Goal: Information Seeking & Learning: Learn about a topic

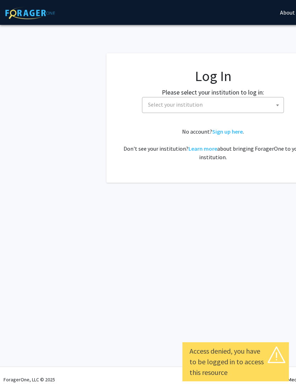
click at [249, 105] on span "Select your institution" at bounding box center [214, 104] width 138 height 15
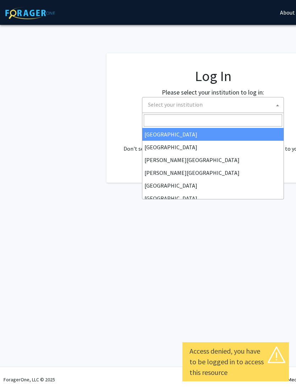
click at [240, 102] on span "Select your institution" at bounding box center [214, 104] width 138 height 15
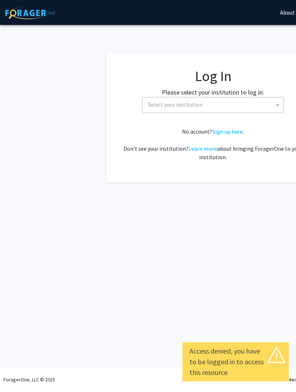
click at [222, 97] on span "Select your institution" at bounding box center [214, 104] width 138 height 15
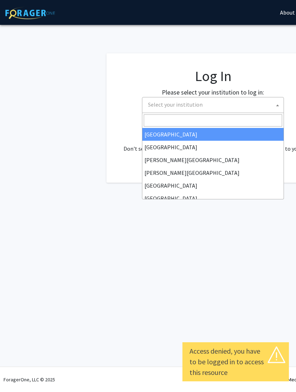
click at [221, 102] on span "Select your institution" at bounding box center [214, 104] width 138 height 15
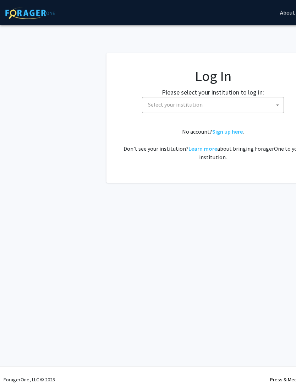
click at [256, 92] on label "Please select your institution to log in:" at bounding box center [213, 92] width 102 height 10
click at [259, 101] on span "Select your institution" at bounding box center [214, 104] width 138 height 15
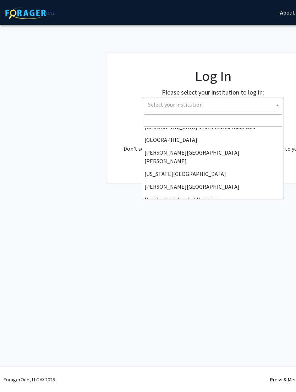
scroll to position [125, 0]
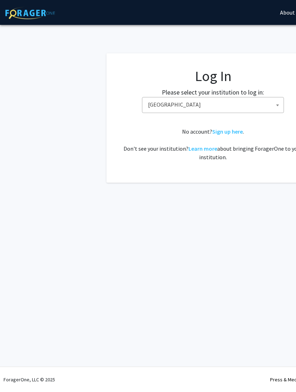
click at [237, 102] on span "High Point University" at bounding box center [214, 104] width 138 height 15
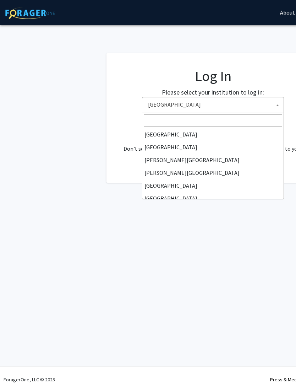
scroll to position [115, 0]
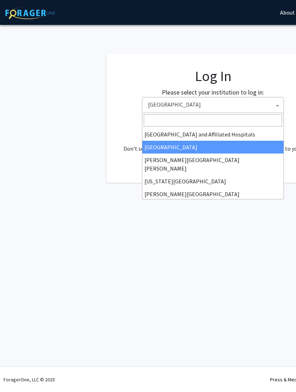
select select "1"
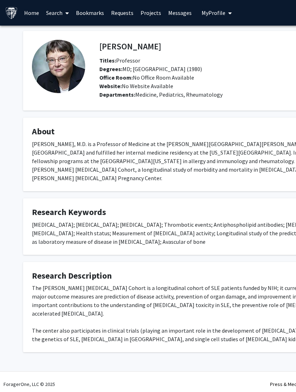
click at [229, 198] on fg-card "Research Keywords [MEDICAL_DATA]; [MEDICAL_DATA]; [MEDICAL_DATA]; Thrombotic ev…" at bounding box center [213, 226] width 380 height 56
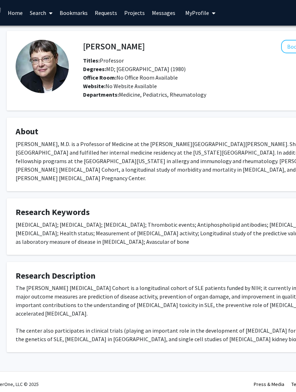
scroll to position [0, 16]
click at [134, 11] on link "Projects" at bounding box center [135, 12] width 28 height 25
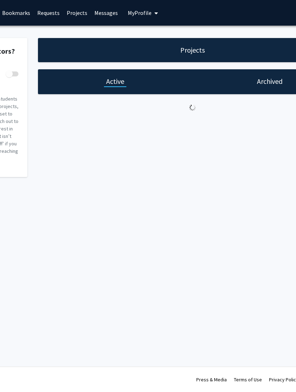
checkbox input "true"
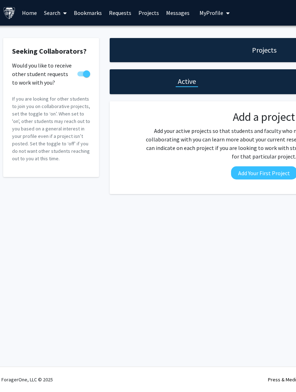
click at [257, 177] on button "Add Your First Project" at bounding box center [264, 172] width 66 height 13
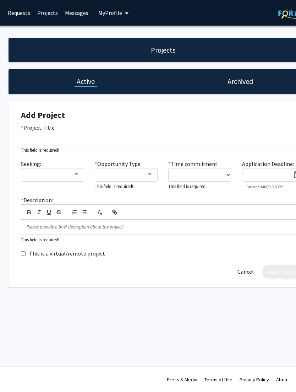
scroll to position [0, 103]
click at [248, 76] on h1 "Archived" at bounding box center [241, 81] width 26 height 10
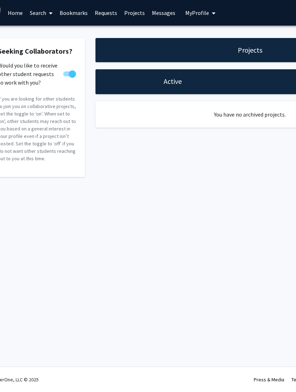
scroll to position [0, 16]
click at [102, 10] on link "Requests" at bounding box center [106, 12] width 29 height 25
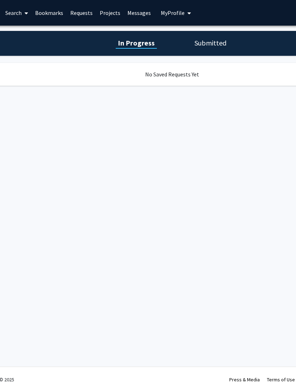
scroll to position [0, 44]
click at [217, 47] on h1 "Submitted" at bounding box center [207, 43] width 36 height 10
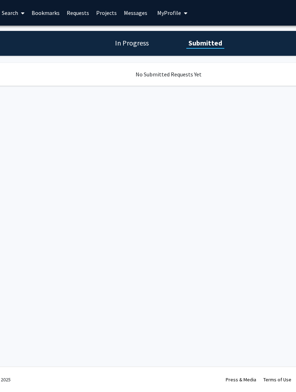
click at [174, 15] on span "My Profile" at bounding box center [169, 12] width 24 height 7
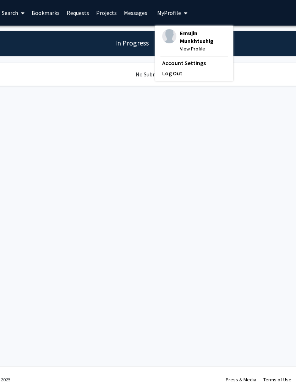
click at [181, 14] on span "My profile dropdown to access profile and logout" at bounding box center [184, 13] width 6 height 25
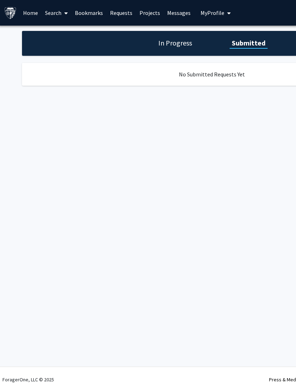
scroll to position [0, 0]
click at [51, 11] on link "Search" at bounding box center [58, 12] width 30 height 25
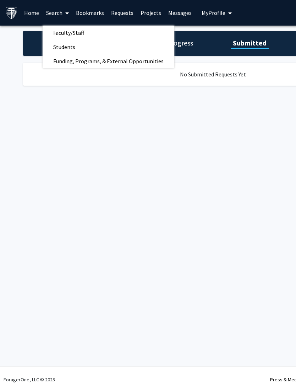
click at [121, 35] on link "Faculty/Staff" at bounding box center [109, 32] width 132 height 11
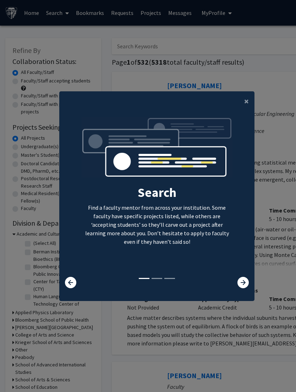
click at [239, 110] on button "×" at bounding box center [247, 101] width 16 height 20
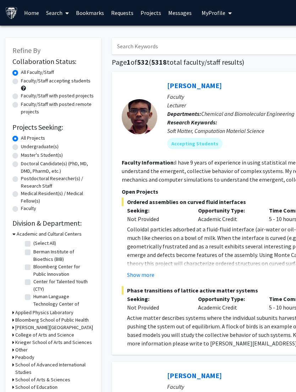
click at [21, 140] on label "All Projects" at bounding box center [33, 137] width 24 height 7
click at [21, 139] on input "All Projects" at bounding box center [23, 136] width 5 height 5
click at [21, 147] on label "Undergraduate(s)" at bounding box center [40, 146] width 38 height 7
click at [21, 147] on input "Undergraduate(s)" at bounding box center [23, 145] width 5 height 5
radio input "true"
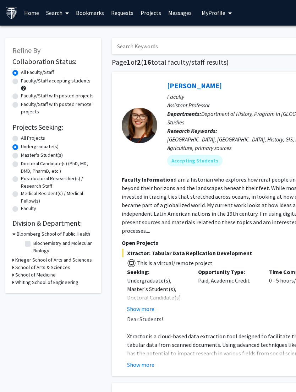
click at [16, 256] on h3 "Krieger School of Arts and Sciences" at bounding box center [53, 259] width 77 height 7
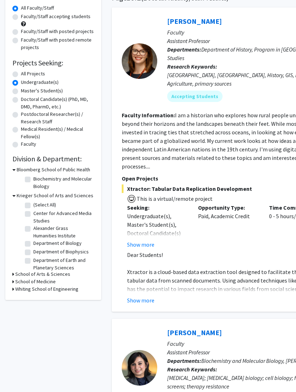
scroll to position [76, 0]
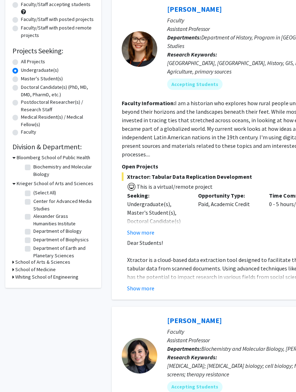
click at [33, 246] on label "Department of Earth and Planetary Sciences" at bounding box center [62, 251] width 59 height 15
click at [33, 246] on input "Department of Earth and Planetary Sciences" at bounding box center [35, 246] width 5 height 5
checkbox input "true"
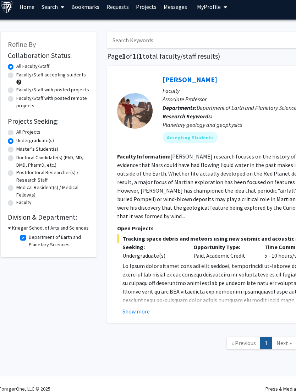
scroll to position [6, 0]
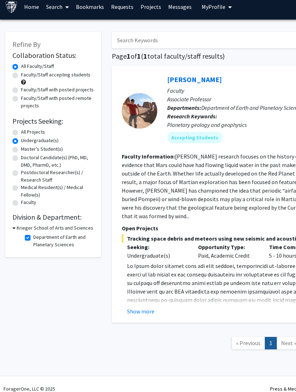
click at [33, 234] on label "Department of Earth and Planetary Sciences" at bounding box center [62, 240] width 59 height 15
click at [33, 234] on input "Department of Earth and Planetary Sciences" at bounding box center [35, 235] width 5 height 5
checkbox input "false"
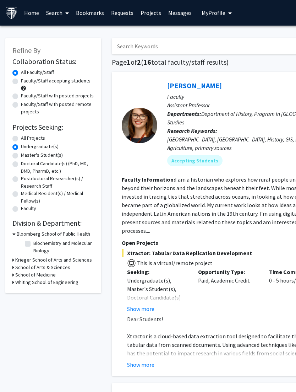
click at [15, 233] on icon at bounding box center [13, 233] width 3 height 7
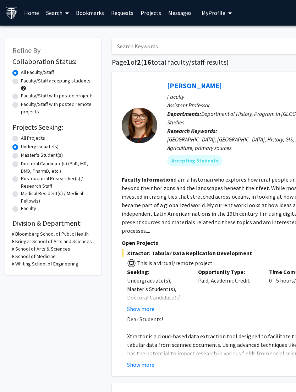
click at [11, 260] on div "Refine By Collaboration Status: Collaboration Status All Faculty/Staff Collabor…" at bounding box center [53, 156] width 96 height 236
click at [17, 254] on h3 "School of Medicine" at bounding box center [35, 255] width 40 height 7
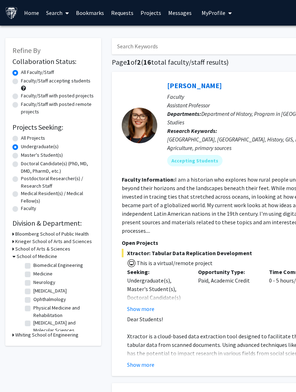
scroll to position [2, 0]
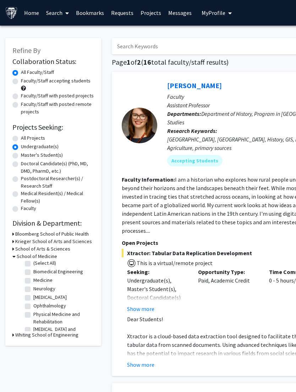
click at [33, 288] on label "Neurology" at bounding box center [44, 288] width 22 height 7
click at [33, 288] on input "Neurology" at bounding box center [35, 287] width 5 height 5
checkbox input "true"
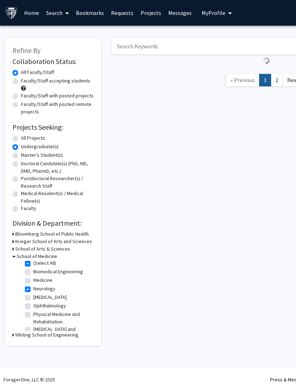
click at [25, 295] on div "Refine By Collaboration Status: Collaboration Status All Faculty/Staff Collabor…" at bounding box center [53, 188] width 106 height 315
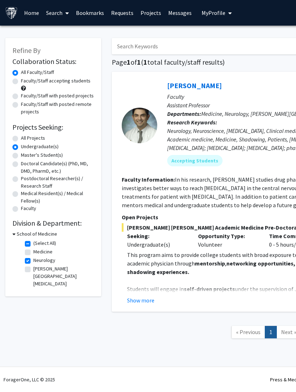
click at [15, 233] on icon at bounding box center [13, 233] width 3 height 7
click at [13, 231] on icon at bounding box center [13, 233] width 2 height 7
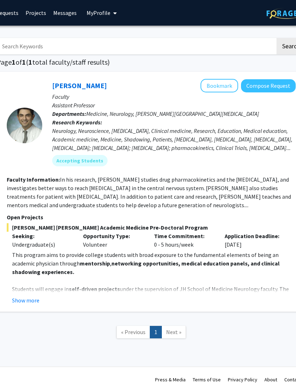
scroll to position [0, 115]
click at [31, 298] on button "Show more" at bounding box center [25, 300] width 27 height 9
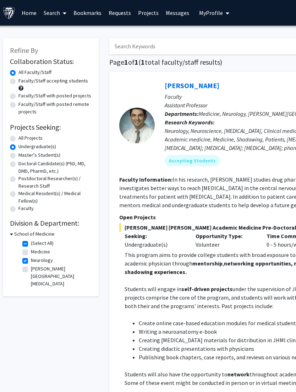
scroll to position [0, 0]
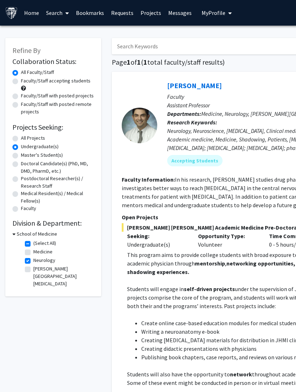
click at [33, 259] on label "Neurology" at bounding box center [44, 259] width 22 height 7
click at [33, 259] on input "Neurology" at bounding box center [35, 258] width 5 height 5
checkbox input "false"
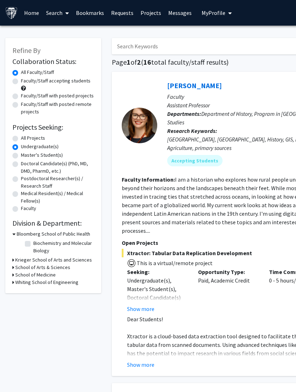
click at [19, 256] on h3 "Krieger School of Arts and Sciences" at bounding box center [53, 259] width 77 height 7
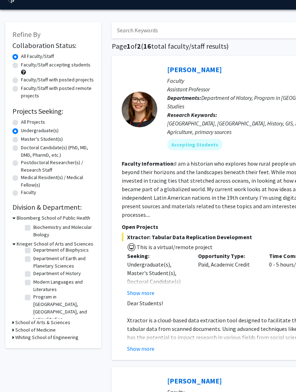
scroll to position [49, 0]
click at [13, 320] on icon at bounding box center [13, 321] width 2 height 7
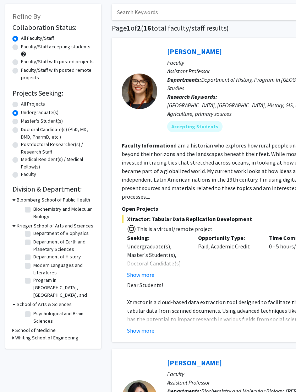
scroll to position [34, 0]
click at [17, 331] on h3 "School of Medicine" at bounding box center [35, 329] width 40 height 7
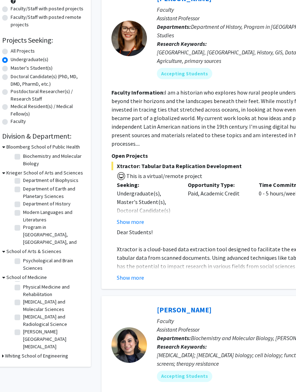
scroll to position [51, 0]
click at [36, 356] on h3 "Whiting School of Engineering" at bounding box center [36, 355] width 63 height 7
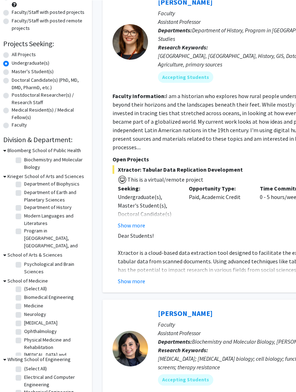
scroll to position [2, 0]
click at [24, 319] on label "[MEDICAL_DATA]" at bounding box center [40, 321] width 33 height 7
click at [24, 319] on input "[MEDICAL_DATA]" at bounding box center [26, 320] width 5 height 5
checkbox input "true"
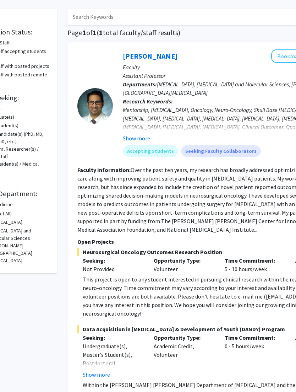
scroll to position [29, 0]
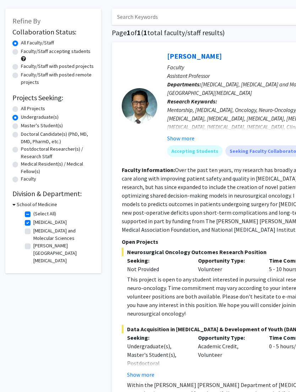
click at [33, 222] on label "[MEDICAL_DATA]" at bounding box center [49, 221] width 33 height 7
click at [33, 222] on input "[MEDICAL_DATA]" at bounding box center [35, 220] width 5 height 5
checkbox input "false"
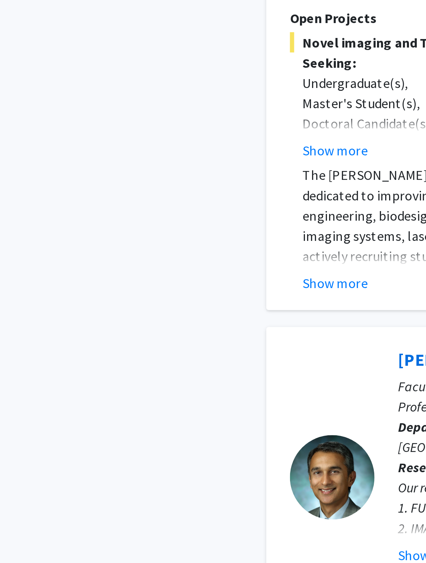
scroll to position [2605, 0]
